Goal: Task Accomplishment & Management: Complete application form

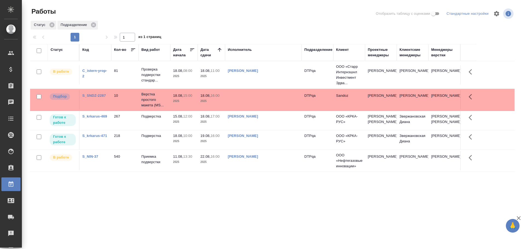
click at [269, 84] on td "[PERSON_NAME]" at bounding box center [263, 74] width 77 height 19
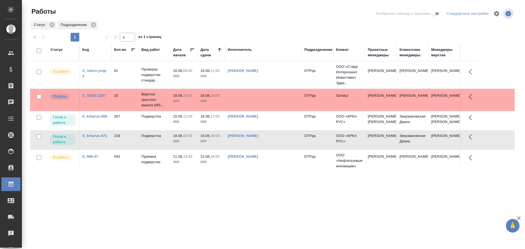
click at [269, 84] on td "[PERSON_NAME]" at bounding box center [263, 74] width 77 height 19
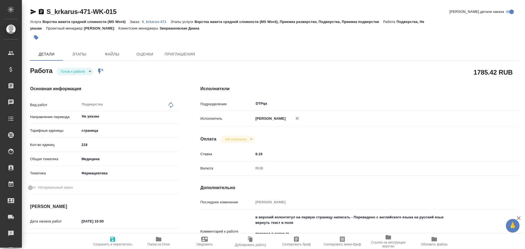
type textarea "x"
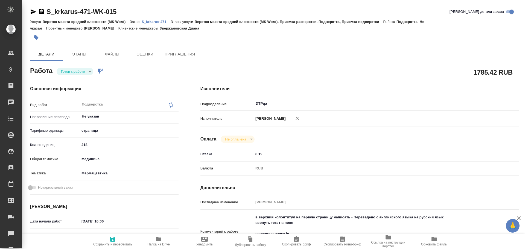
type textarea "x"
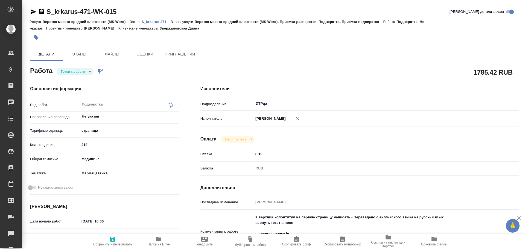
click at [75, 71] on body "🙏 .cls-1 fill:#fff; AWATERA Chulets [PERSON_NAME] Спецификации Заказы Чаты Todo…" at bounding box center [262, 124] width 525 height 249
type textarea "x"
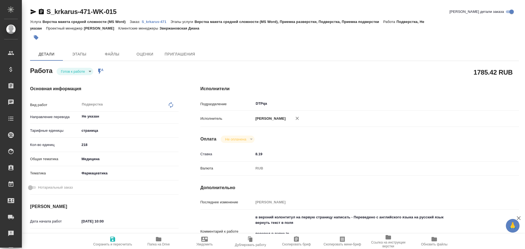
type textarea "x"
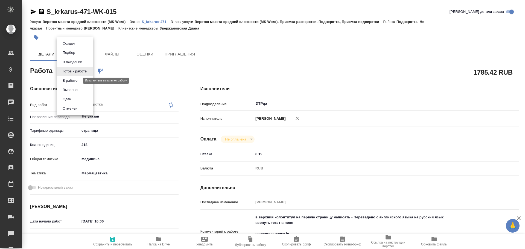
click at [73, 78] on button "В работе" at bounding box center [70, 81] width 18 height 6
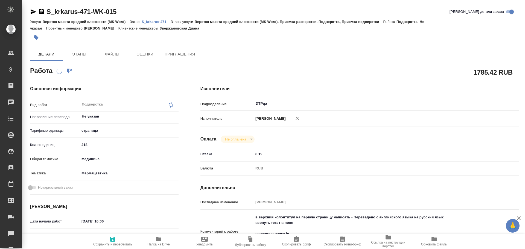
type textarea "x"
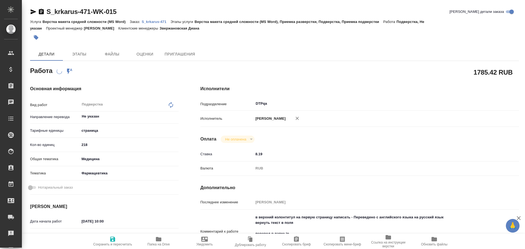
type textarea "x"
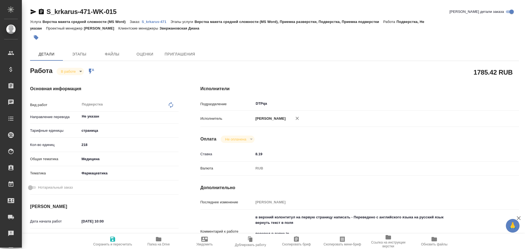
type textarea "x"
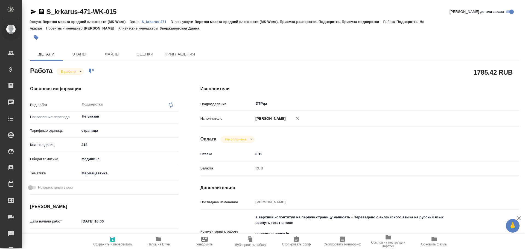
type textarea "x"
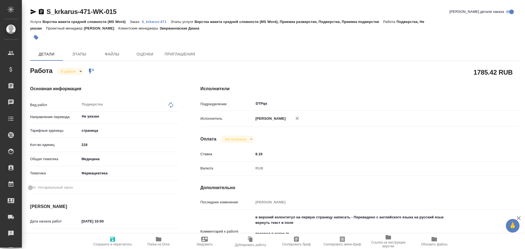
type textarea "x"
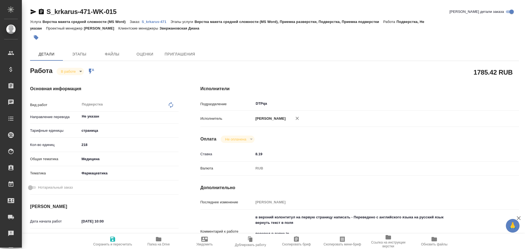
type textarea "x"
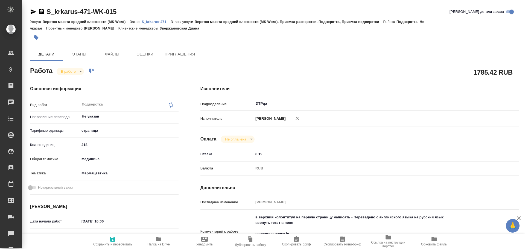
click at [116, 242] on span "Сохранить и пересчитать" at bounding box center [112, 244] width 39 height 4
type textarea "x"
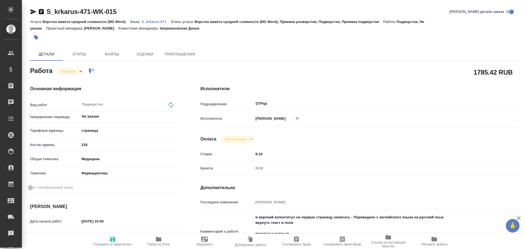
type textarea "x"
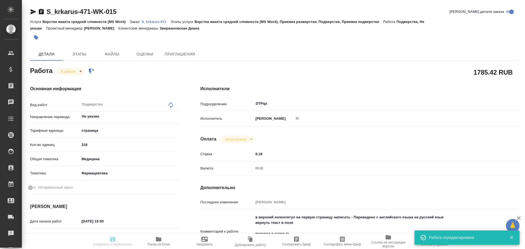
type textarea "x"
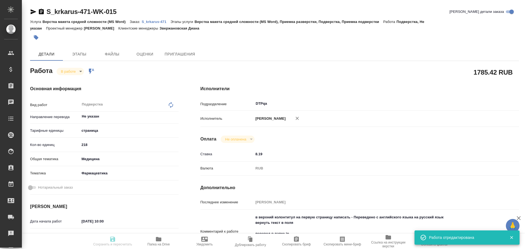
type input "inProgress"
type textarea "Подверстка"
type textarea "x"
type input "Не указан"
type input "5a8b1489cc6b4906c91bfdb2"
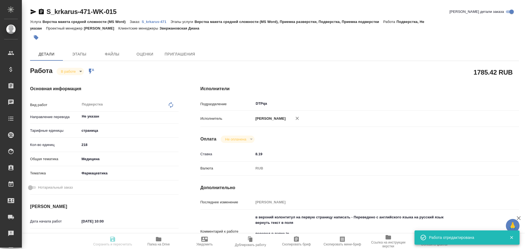
type input "218"
type input "med"
type input "6149832f2b7be24903fd7a82"
type input "18.08.2025 10:00"
type input "18.08.2025 09:08"
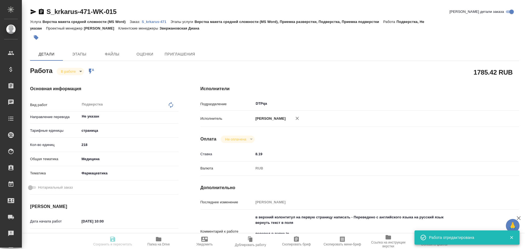
type input "19.08.2025 16:00"
type input "19.08.2025 17:00"
type input "DTPqa"
type input "notPayed"
type input "8.19"
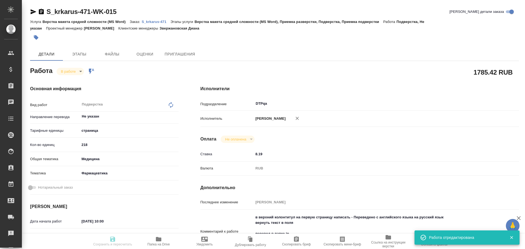
type input "RUB"
type input "Чулец Елена"
type textarea "в верхний колонтитул на первую страницу написать - Переведено с английского язы…"
type textarea "x"
type textarea "/Clients/ООО «КРКА-РУС»/Orders/S_krkarus-471/DTP/S_krkarus-471-WK-015"
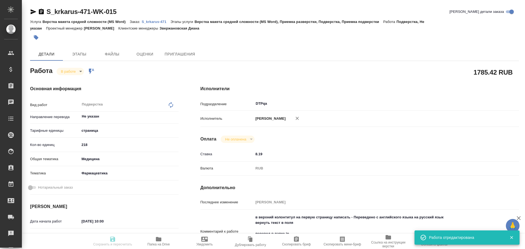
type textarea "x"
type input "S_krkarus-471"
type input "Верстка макета средней сложности (MS Word)"
type input "Верстка макета средней сложности (MS Word), Приемка разверстки, Подверстка, При…"
type input "Звержановская Диана"
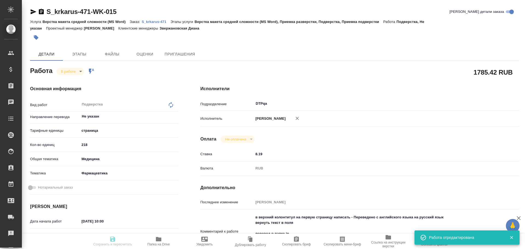
type input "[PERSON_NAME]"
type input "/Clients/ООО «КРКА-РУС»/Orders/S_krkarus-471"
type textarea "x"
type textarea "КРКА Ко-Дальнева® (Амлодипин+Индапамид+Периндоприл) таблетки 5 мг+0.625 мг+2 мг…"
type textarea "x"
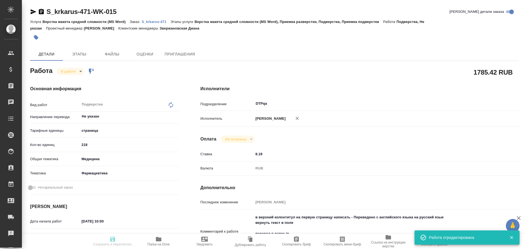
type textarea "x"
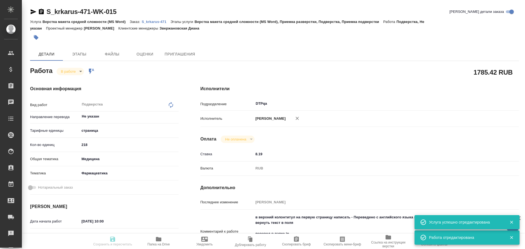
type textarea "x"
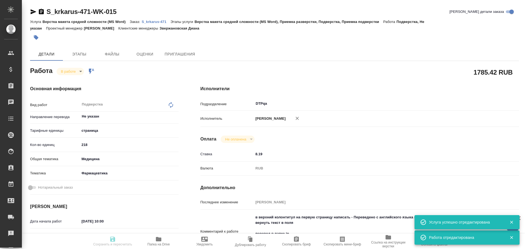
type textarea "x"
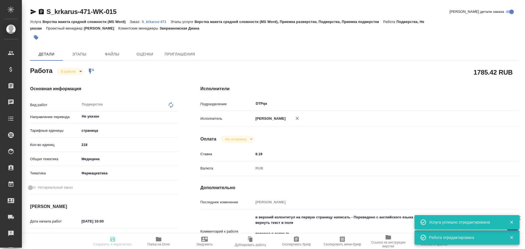
type textarea "x"
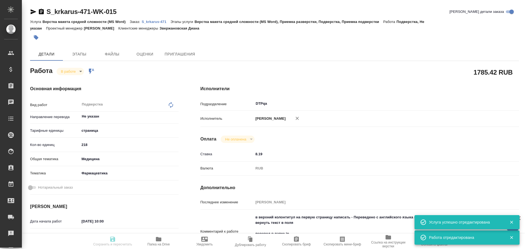
scroll to position [55, 0]
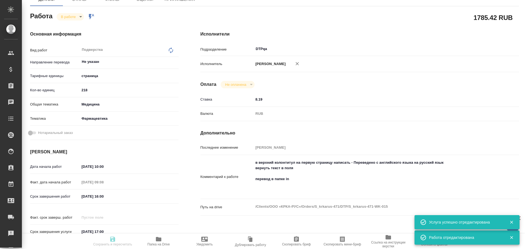
type textarea "x"
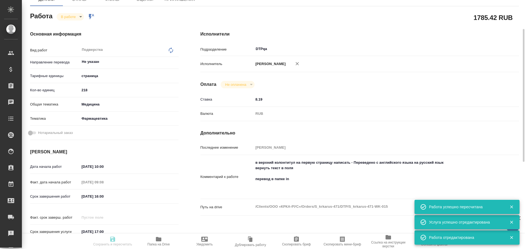
type input "inProgress"
type textarea "Подверстка"
type textarea "x"
type input "Не указан"
type input "5a8b1489cc6b4906c91bfdb2"
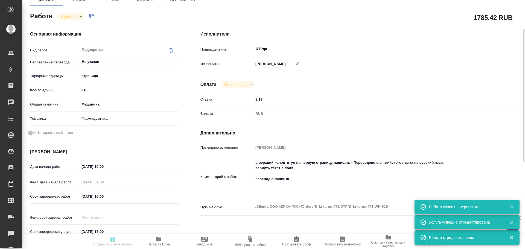
type input "218"
type input "med"
type input "6149832f2b7be24903fd7a82"
type input "18.08.2025 10:00"
type input "18.08.2025 09:08"
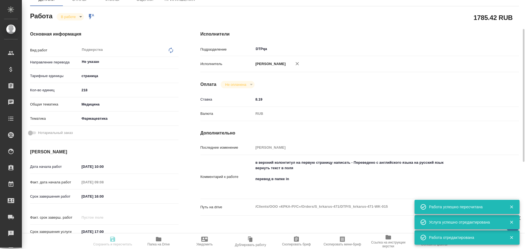
type input "19.08.2025 16:00"
type input "19.08.2025 17:00"
type input "DTPqa"
type input "notPayed"
type input "8.19"
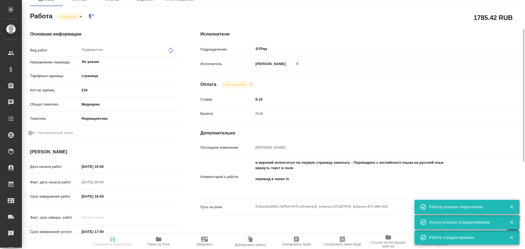
type input "RUB"
type input "Чулец Елена"
type textarea "в верхний колонтитул на первую страницу написать - Переведено с английского язы…"
type textarea "x"
type textarea "/Clients/ООО «КРКА-РУС»/Orders/S_krkarus-471/DTP/S_krkarus-471-WK-015"
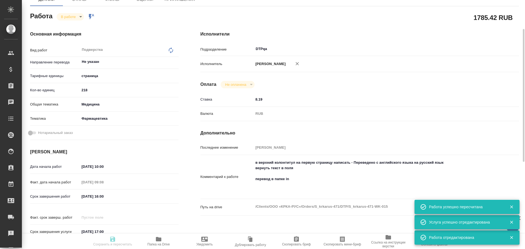
type textarea "x"
type input "S_krkarus-471"
type input "Верстка макета средней сложности (MS Word)"
type input "Верстка макета средней сложности (MS Word), Приемка разверстки, Подверстка, При…"
type input "Звержановская Диана"
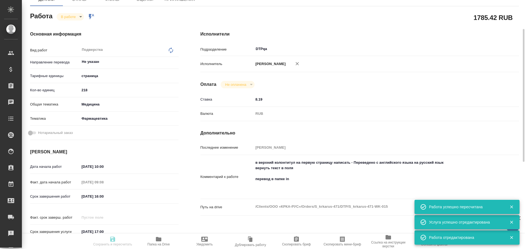
type input "[PERSON_NAME]"
type input "/Clients/ООО «КРКА-РУС»/Orders/S_krkarus-471"
type textarea "x"
type textarea "КРКА Ко-Дальнева® (Амлодипин+Индапамид+Периндоприл) таблетки 5 мг+0.625 мг+2 мг…"
type textarea "x"
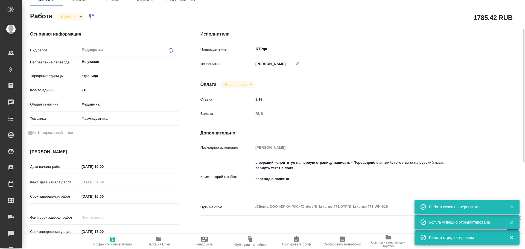
type textarea "x"
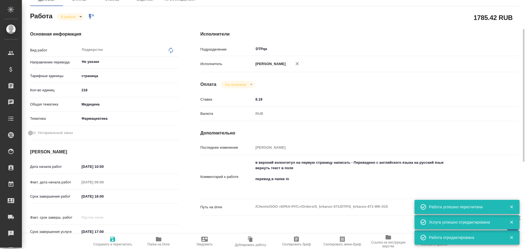
type textarea "x"
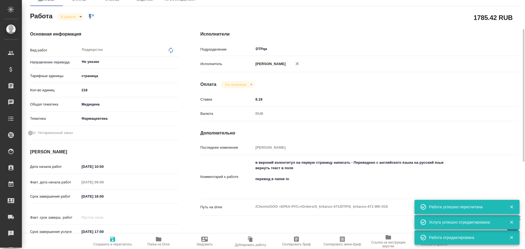
type textarea "x"
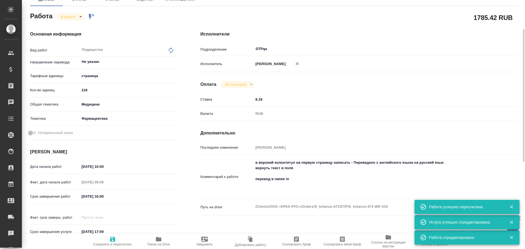
type textarea "x"
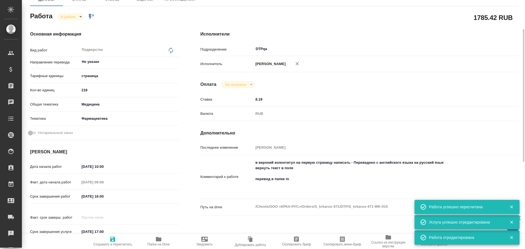
type textarea "x"
